Goal: Task Accomplishment & Management: Use online tool/utility

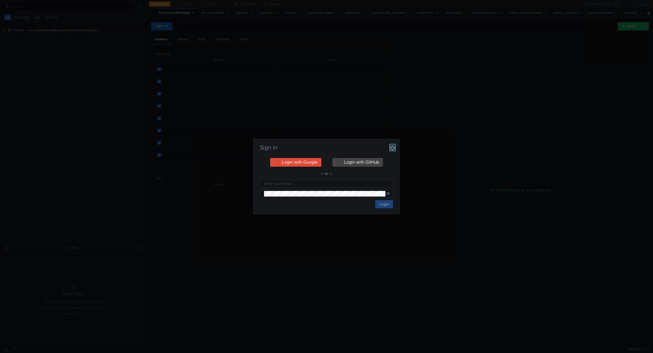
click at [392, 145] on icon "button" at bounding box center [392, 147] width 5 height 5
click at [392, 143] on div at bounding box center [392, 190] width 1 height 311
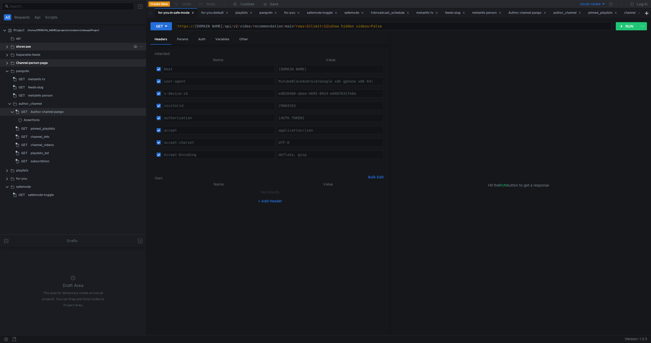
click at [62, 48] on div "showcase" at bounding box center [73, 47] width 115 height 8
click at [7, 47] on clr-icon at bounding box center [7, 47] width 4 height 4
click at [33, 54] on div "showcase" at bounding box center [35, 55] width 15 height 8
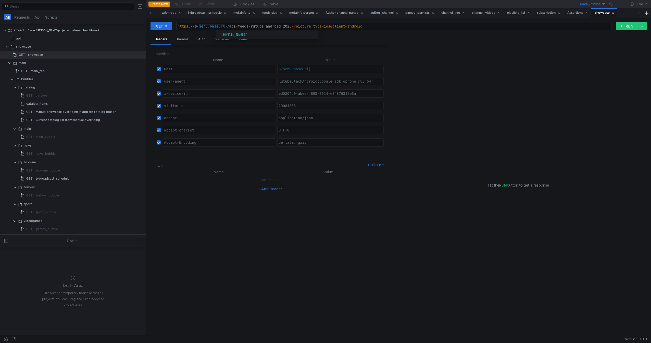
click at [219, 26] on div "https:// ${ $env . baseUrl } / api / feeds / rutube_android_2025 /? picture_typ…" at bounding box center [393, 30] width 434 height 12
type textarea "https://${$env.baseUrl}/api/feeds/rutube_android_2025/?picture_type=ios&client=…"
click at [219, 26] on div "https:// ${ $env . baseUrl } / api / feeds / rutube_android_2025 /? picture_typ…" at bounding box center [393, 30] width 434 height 12
click at [219, 26] on div "https:// ${ $env . baseUrl } / api / feeds / rutube_android_2025 /? picture_typ…" at bounding box center [393, 26] width 434 height 8
click at [219, 26] on div "https:// ${ $env . baseUrl } / api / feeds / rutube_android_2025 /? picture_typ…" at bounding box center [393, 30] width 434 height 12
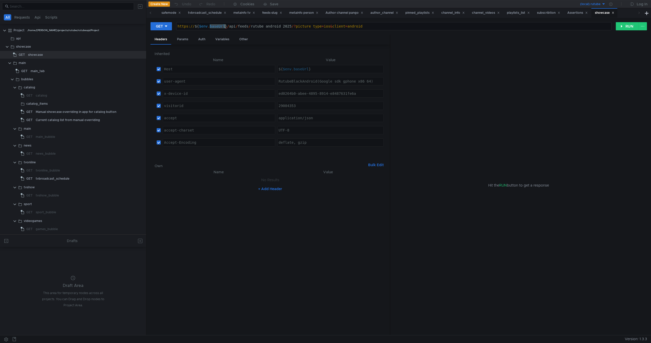
click at [375, 26] on div "https:// ${ $env . baseUrl } / api / feeds / rutube_android_2025 /? picture_typ…" at bounding box center [393, 30] width 434 height 12
click at [16, 162] on clr-icon at bounding box center [15, 163] width 4 height 4
click at [15, 167] on app-app-tree-node-expander at bounding box center [15, 171] width 4 height 8
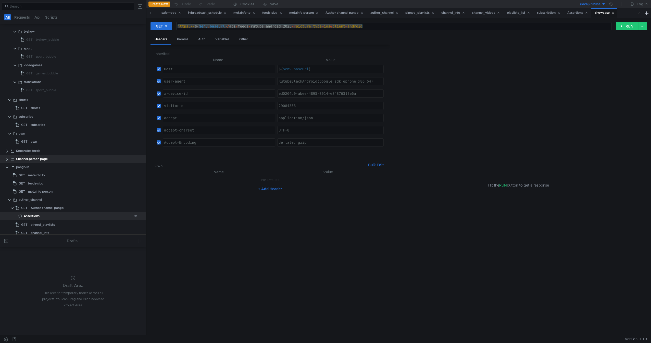
scroll to position [176, 0]
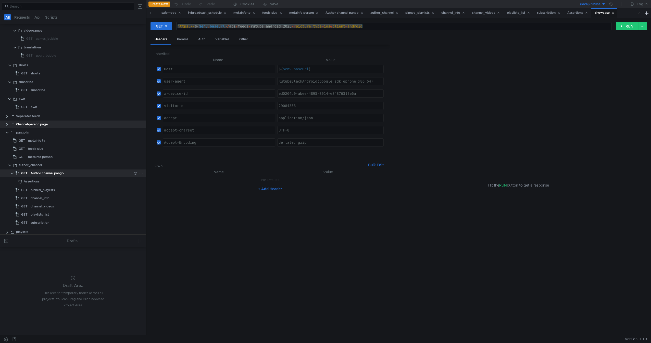
click at [10, 172] on div "GET Author channel pango" at bounding box center [73, 174] width 146 height 8
click at [10, 175] on clr-icon at bounding box center [12, 174] width 4 height 4
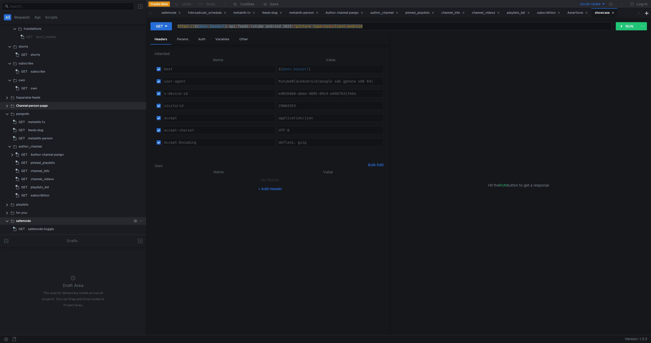
click at [6, 222] on clr-icon at bounding box center [7, 221] width 4 height 4
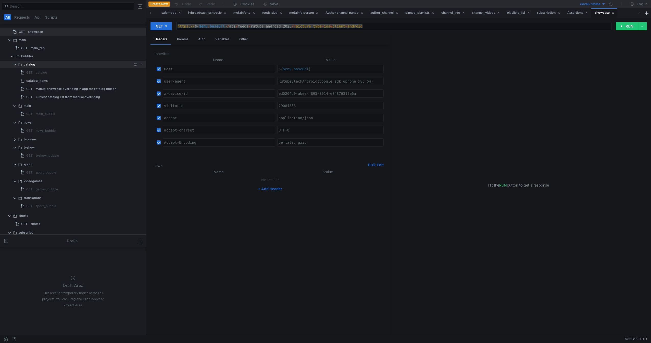
scroll to position [0, 0]
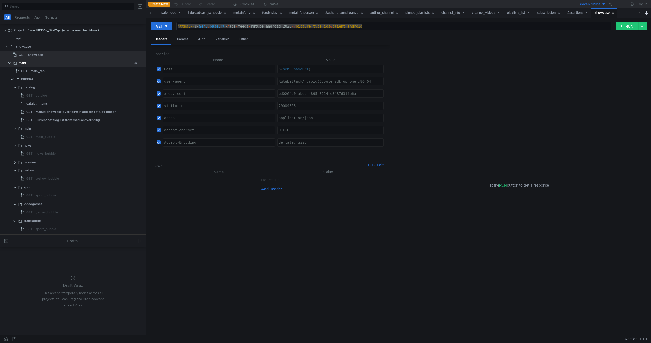
click at [7, 66] on div "main" at bounding box center [73, 63] width 146 height 8
click at [9, 64] on clr-icon at bounding box center [10, 63] width 4 height 4
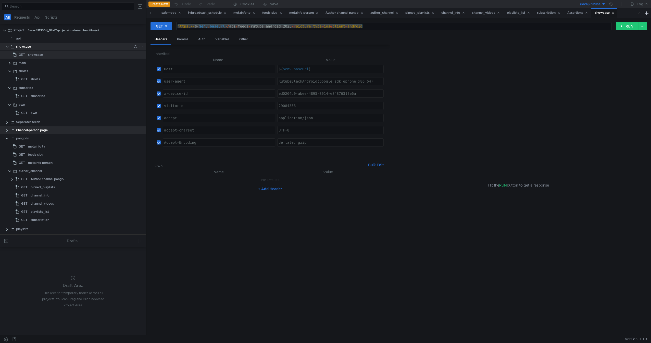
click at [6, 45] on clr-icon at bounding box center [7, 47] width 4 height 4
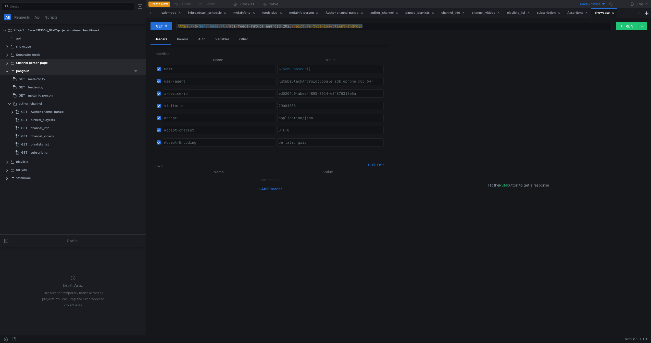
click at [6, 69] on clr-icon at bounding box center [7, 71] width 4 height 4
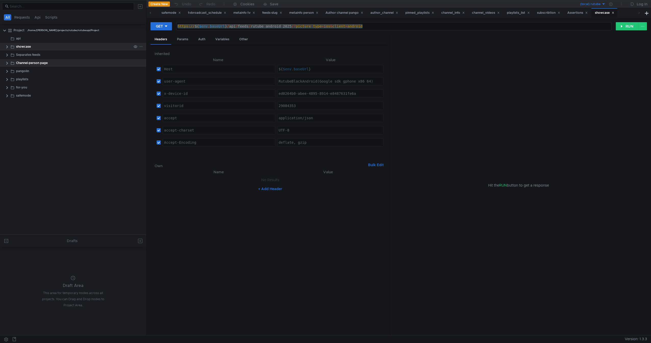
click at [9, 47] on clr-icon at bounding box center [7, 47] width 4 height 4
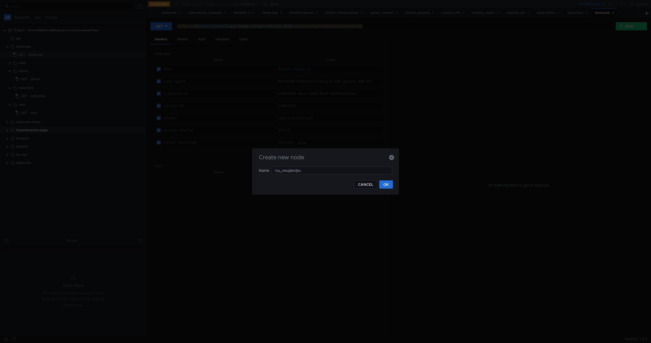
type input "туц_икщфвсфые"
type input "n"
type input "broadcast_research"
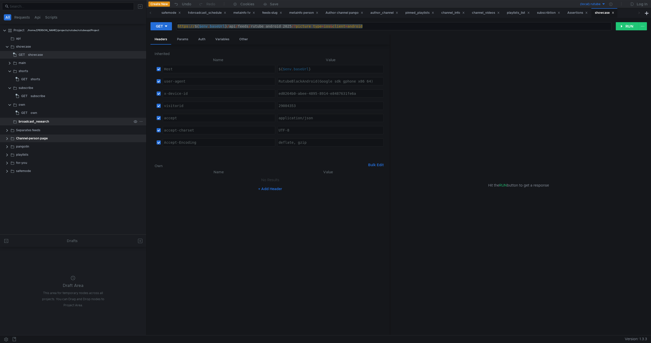
click at [62, 121] on div "broadcast_research" at bounding box center [75, 122] width 113 height 8
click at [58, 113] on div "own" at bounding box center [81, 113] width 101 height 8
click at [51, 54] on div "showcase" at bounding box center [80, 55] width 104 height 8
click at [49, 119] on div "broadcast_research" at bounding box center [75, 122] width 113 height 8
